Goal: Find specific page/section: Find specific page/section

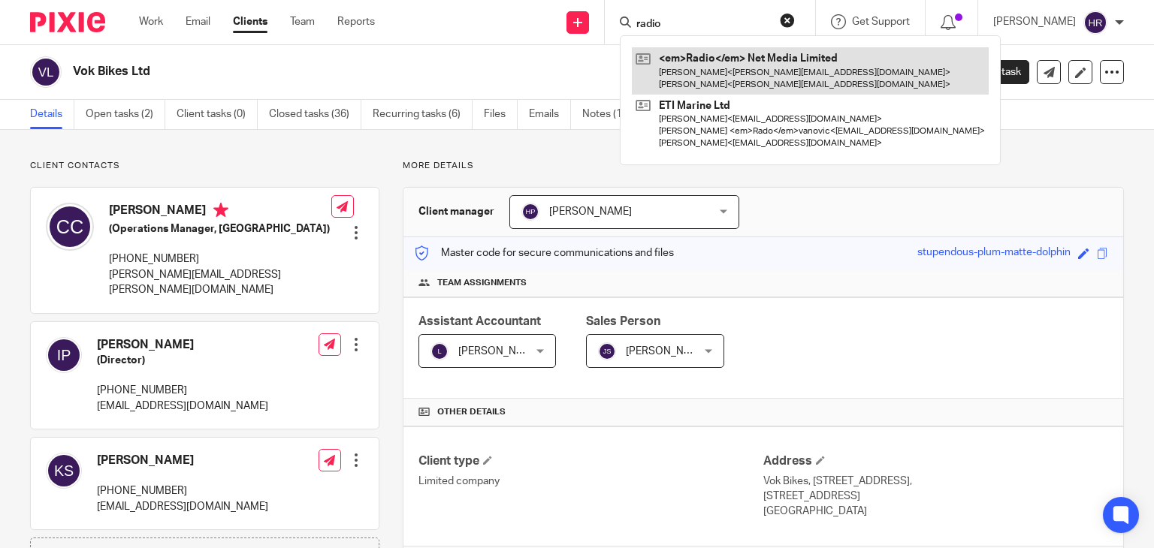
type input "radio"
click at [676, 68] on link at bounding box center [810, 70] width 357 height 47
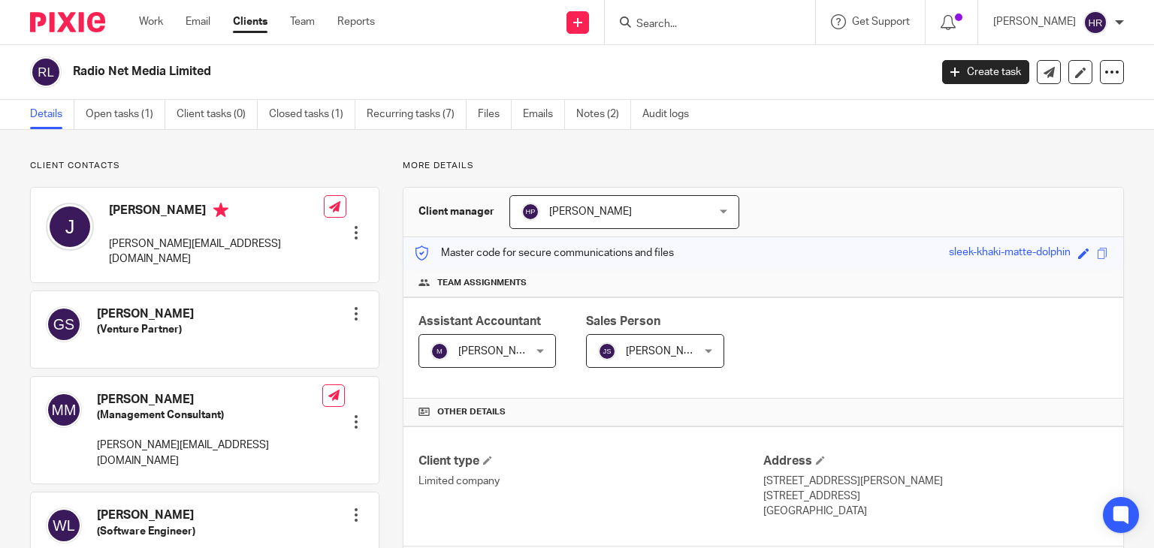
click at [641, 28] on input "Search" at bounding box center [702, 25] width 135 height 14
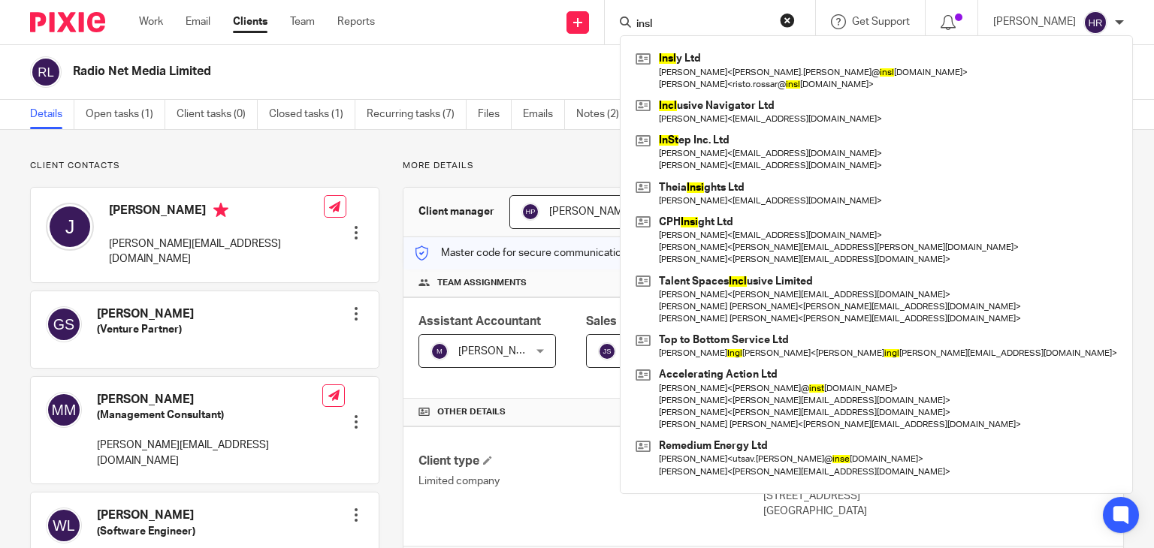
type input "insl"
click at [651, 57] on link at bounding box center [876, 70] width 489 height 47
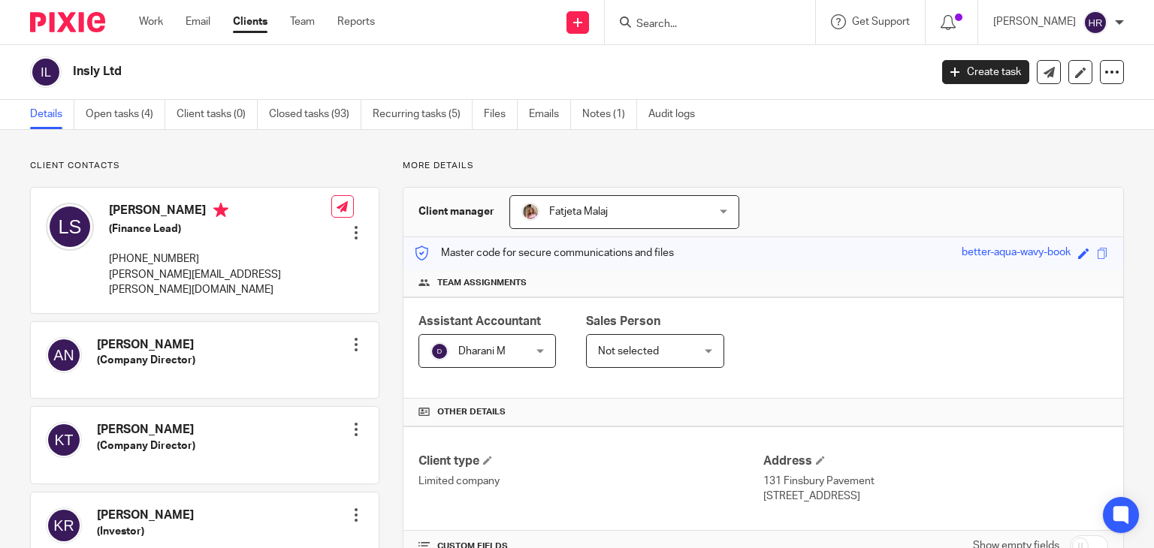
scroll to position [388, 0]
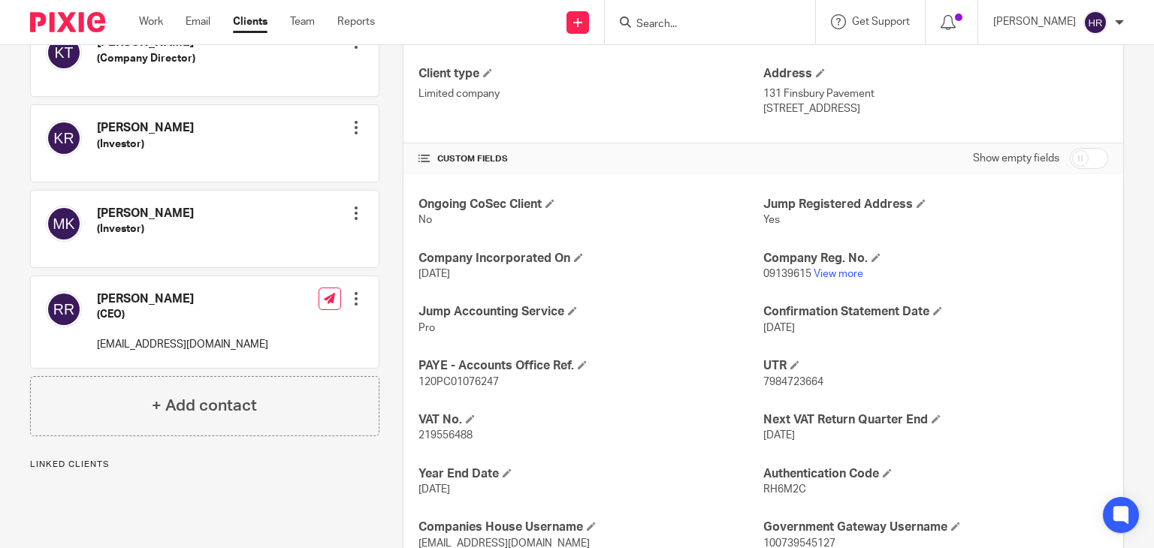
click at [828, 279] on p "09139615 View more" at bounding box center [935, 274] width 345 height 15
click at [825, 276] on link "View more" at bounding box center [838, 274] width 50 height 11
click at [672, 32] on div at bounding box center [710, 22] width 210 height 44
click at [670, 23] on input "Search" at bounding box center [702, 25] width 135 height 14
type input "k"
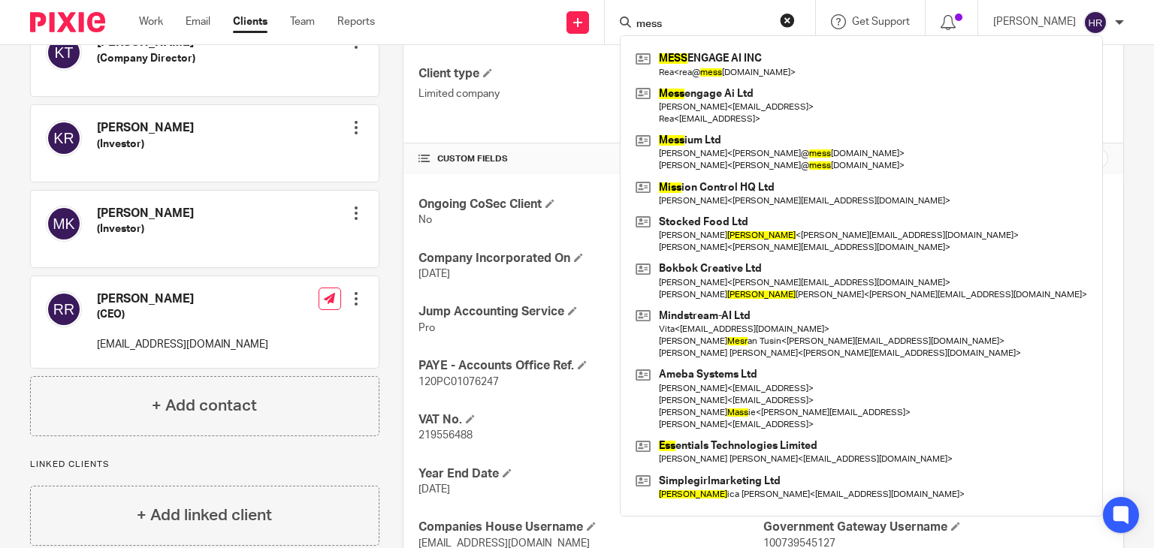
type input "mess"
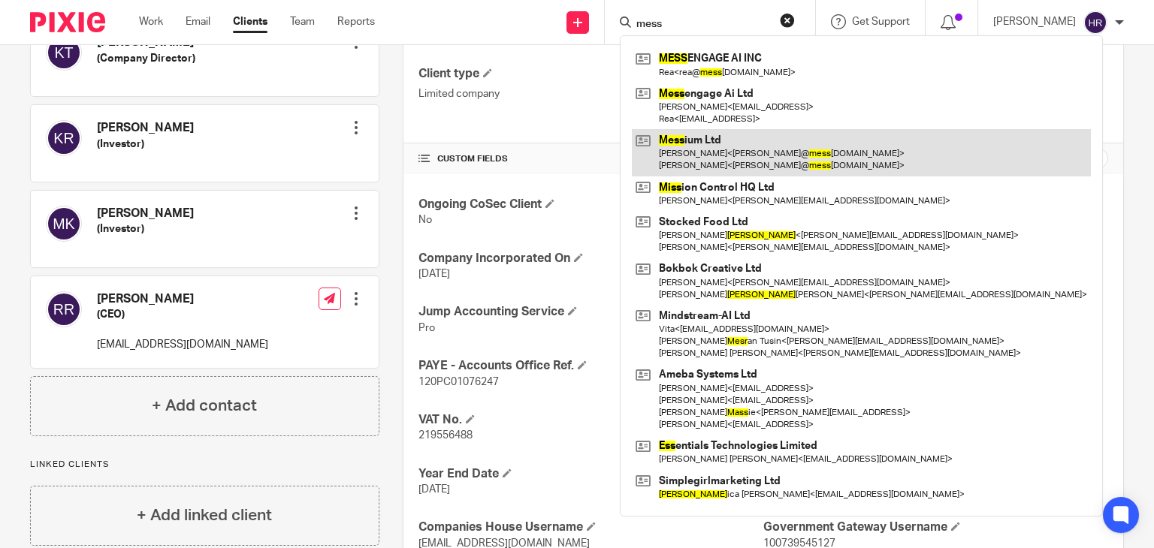
click at [693, 150] on link at bounding box center [861, 152] width 459 height 47
